Goal: Task Accomplishment & Management: Manage account settings

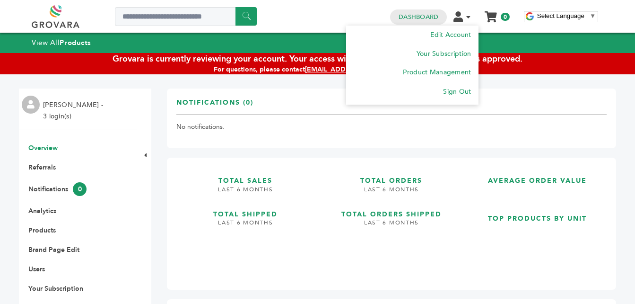
click at [469, 15] on icon at bounding box center [468, 17] width 4 height 7
click at [465, 31] on link "Edit Account" at bounding box center [450, 34] width 42 height 9
